Goal: Task Accomplishment & Management: Manage account settings

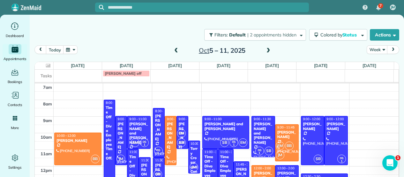
scroll to position [23, 0]
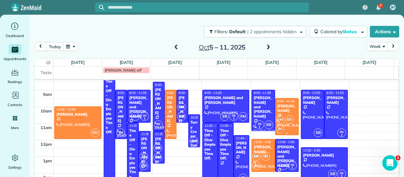
click at [276, 118] on span "EM" at bounding box center [280, 119] width 9 height 9
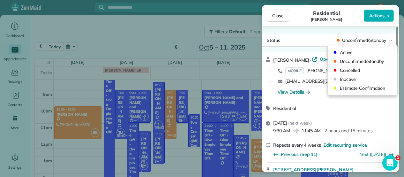
click at [351, 49] on body "7 JM Dashboard Appointments Bookings Contacts Cleaners Invoices Payroll Reports…" at bounding box center [202, 88] width 404 height 177
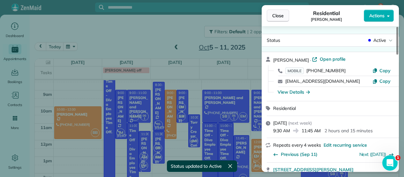
click at [281, 17] on span "Close" at bounding box center [277, 15] width 11 height 6
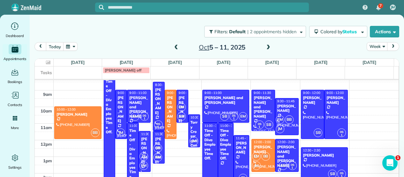
click at [126, 25] on div "Filters: Default | 2 appointments hidden Colored by Status Color by Cleaner Col…" at bounding box center [217, 31] width 374 height 21
click at [173, 48] on span at bounding box center [176, 48] width 7 height 6
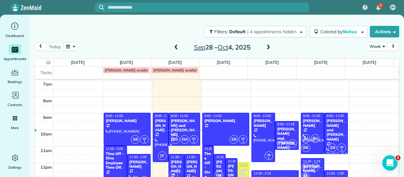
click at [173, 48] on span at bounding box center [176, 48] width 7 height 6
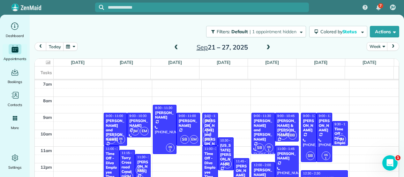
click at [173, 48] on span at bounding box center [176, 48] width 7 height 6
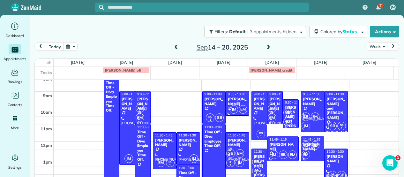
scroll to position [22, 0]
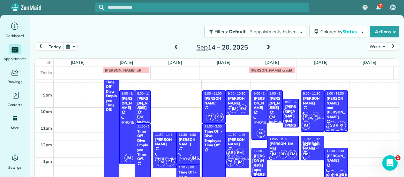
click at [268, 113] on span "EM" at bounding box center [272, 117] width 9 height 9
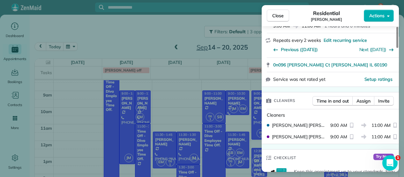
scroll to position [119, 0]
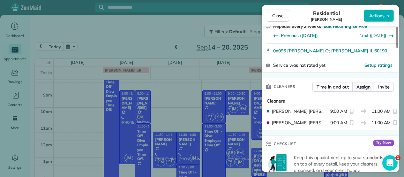
click at [365, 87] on span "Assign" at bounding box center [363, 87] width 14 height 6
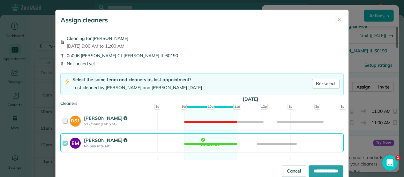
click at [139, 135] on div "EM [PERSON_NAME] No pay rate set" at bounding box center [109, 142] width 97 height 18
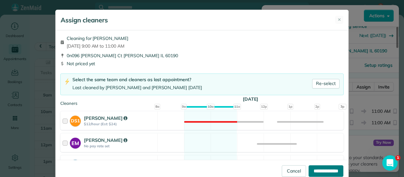
click at [334, 172] on input "**********" at bounding box center [326, 170] width 35 height 11
type input "**********"
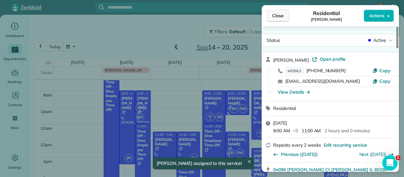
click at [280, 19] on button "Close" at bounding box center [278, 16] width 22 height 12
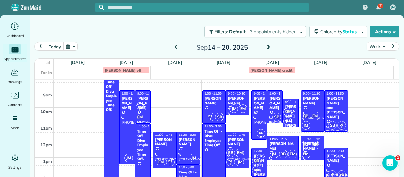
click at [280, 19] on div "Filters: Default | 3 appointments hidden Colored by Status Color by Cleaner Col…" at bounding box center [217, 91] width 374 height 160
click at [265, 48] on span at bounding box center [268, 48] width 7 height 6
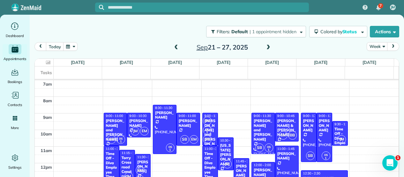
scroll to position [4, 0]
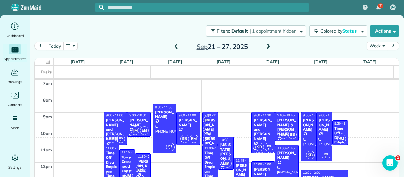
click at [265, 48] on span at bounding box center [268, 47] width 7 height 6
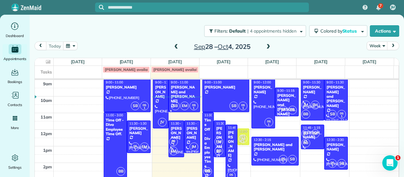
scroll to position [32, 0]
